Goal: Task Accomplishment & Management: Use online tool/utility

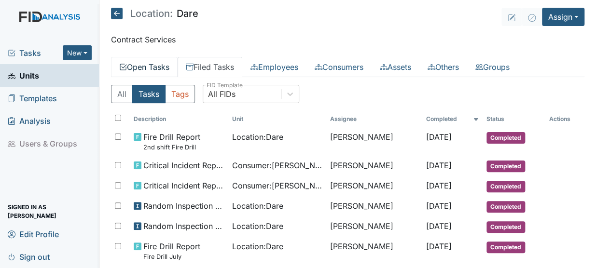
click at [146, 65] on link "Open Tasks" at bounding box center [144, 67] width 67 height 20
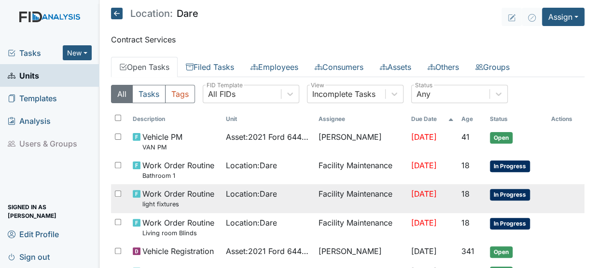
click at [226, 192] on span "Location : Dare" at bounding box center [250, 194] width 51 height 12
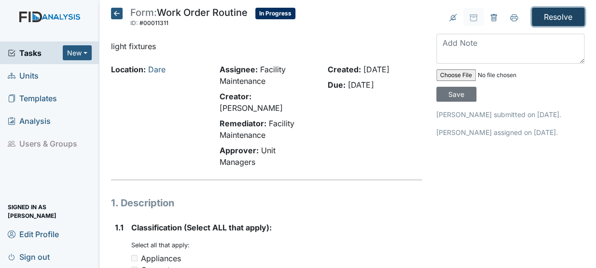
click at [547, 14] on input "Resolve" at bounding box center [558, 17] width 53 height 18
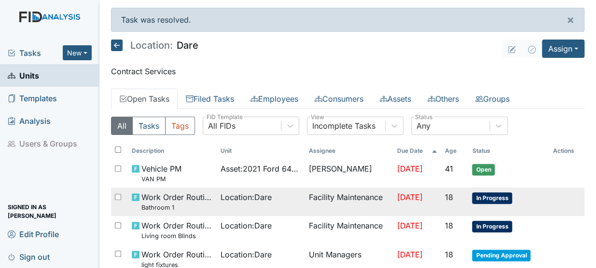
click at [305, 210] on td "Facility Maintenance" at bounding box center [349, 202] width 88 height 28
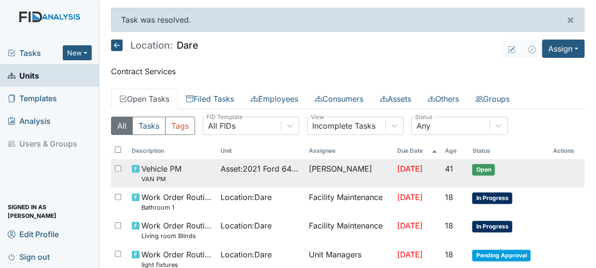
click at [217, 166] on td "Asset : 2021 Ford 64433" at bounding box center [261, 173] width 88 height 28
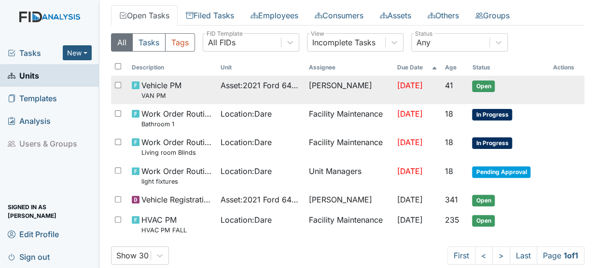
scroll to position [102, 0]
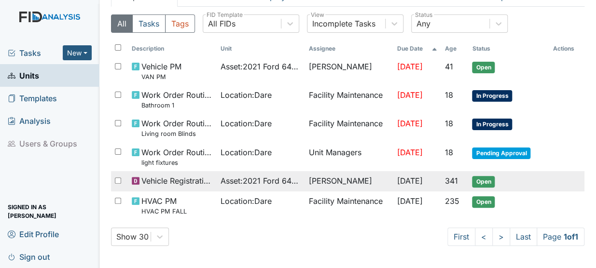
click at [168, 176] on span "Vehicle Registration" at bounding box center [176, 181] width 71 height 12
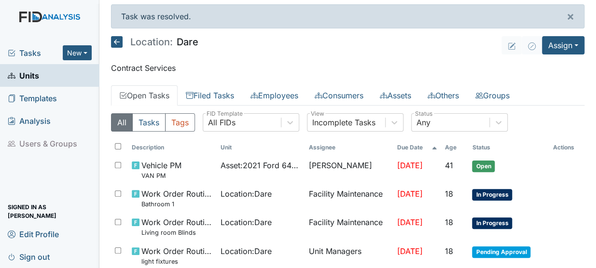
scroll to position [0, 0]
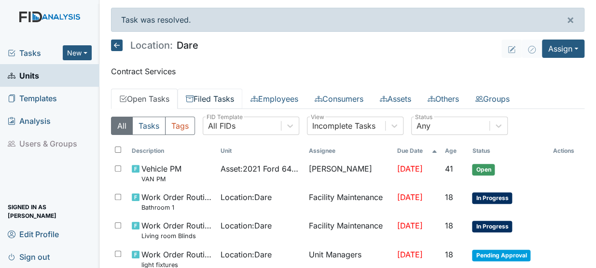
click at [227, 97] on link "Filed Tasks" at bounding box center [210, 99] width 65 height 20
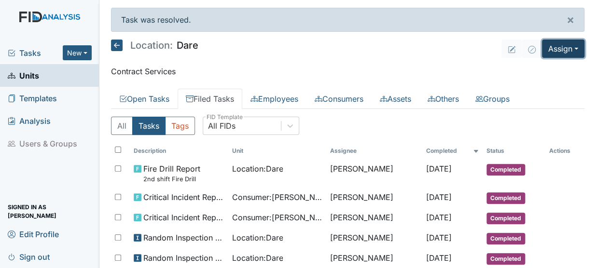
click at [558, 48] on button "Assign" at bounding box center [563, 49] width 42 height 18
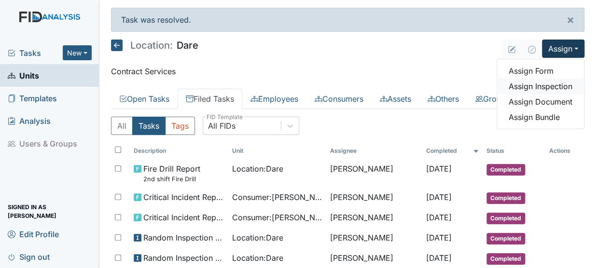
click at [538, 85] on link "Assign Inspection" at bounding box center [540, 86] width 87 height 15
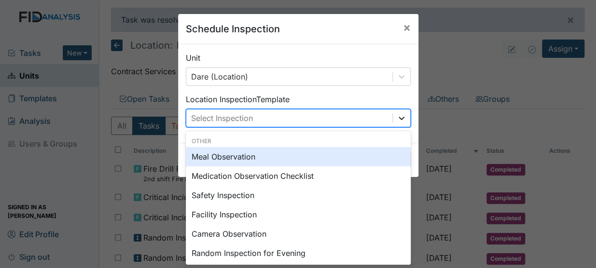
click at [402, 120] on icon at bounding box center [402, 118] width 10 height 10
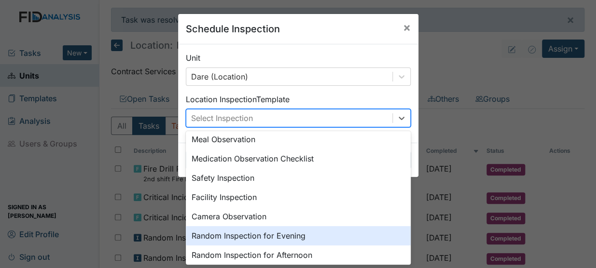
scroll to position [64, 0]
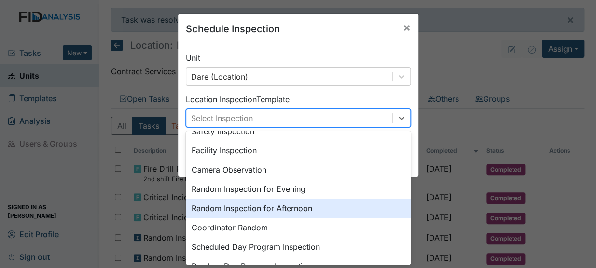
click at [290, 208] on div "Random Inspection for Afternoon" at bounding box center [298, 208] width 225 height 19
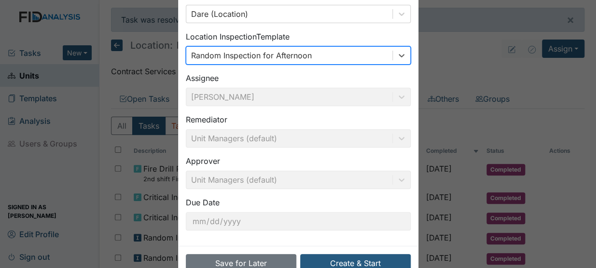
scroll to position [88, 0]
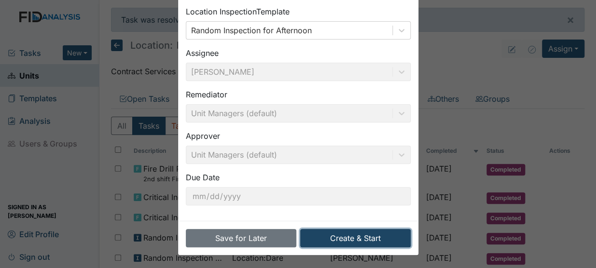
click at [333, 237] on button "Create & Start" at bounding box center [355, 238] width 110 height 18
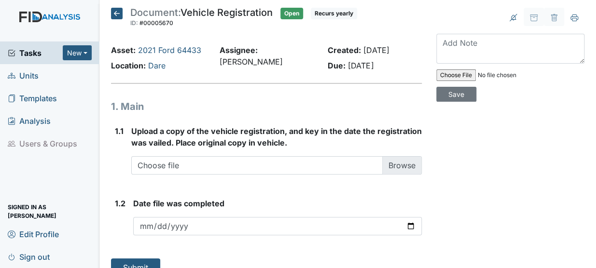
scroll to position [15, 0]
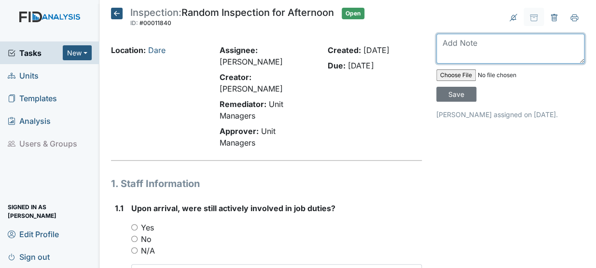
click at [450, 50] on textarea at bounding box center [510, 49] width 148 height 30
type textarea "t"
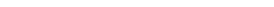
type textarea "This random was done on August"
